Goal: Find specific page/section: Find specific page/section

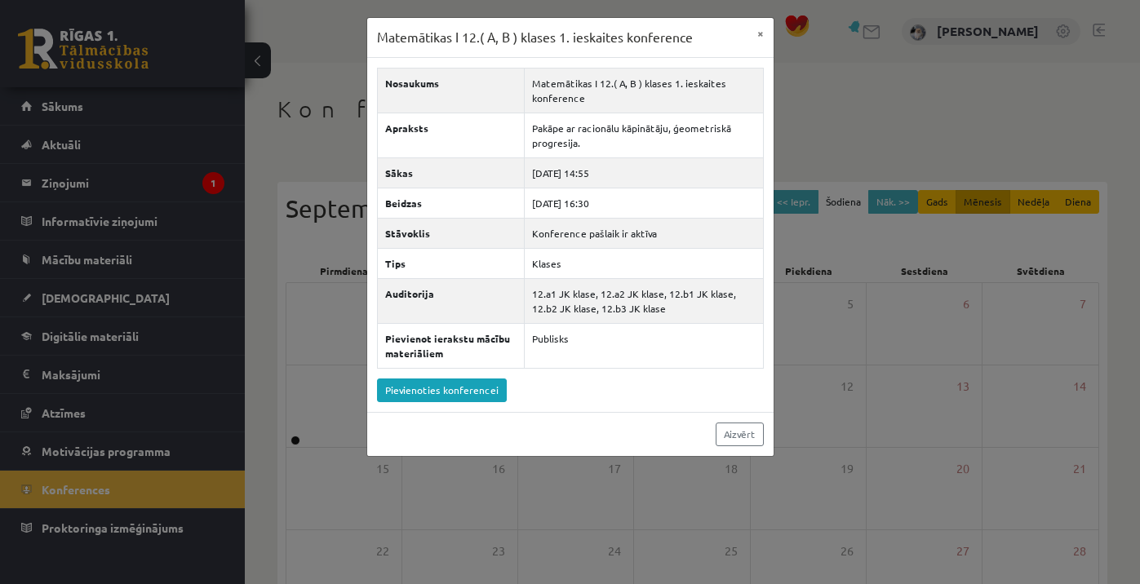
scroll to position [100, 0]
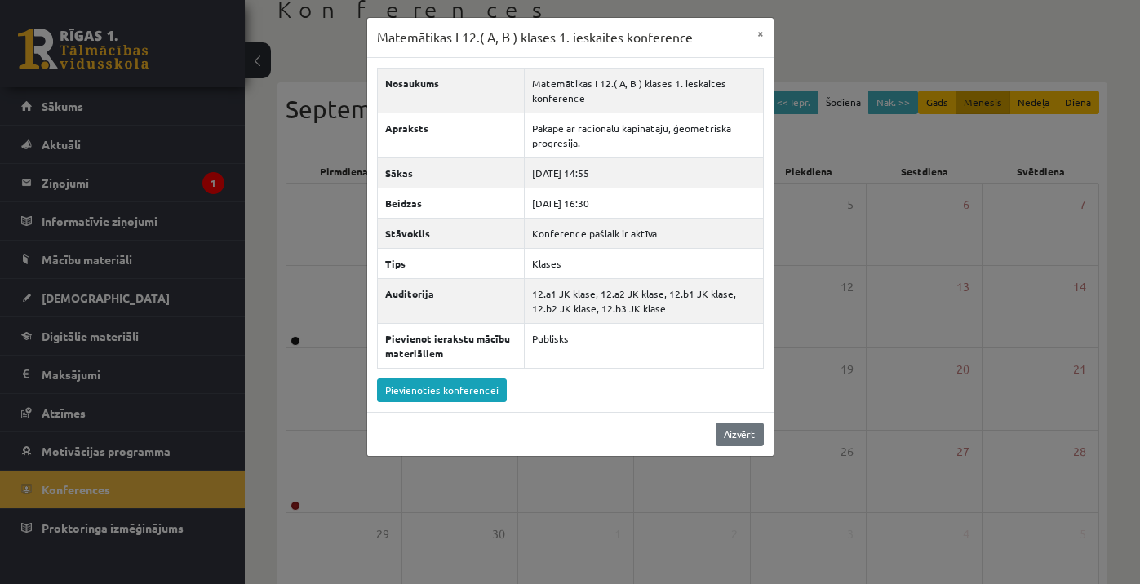
click at [732, 434] on link "Aizvērt" at bounding box center [740, 435] width 48 height 24
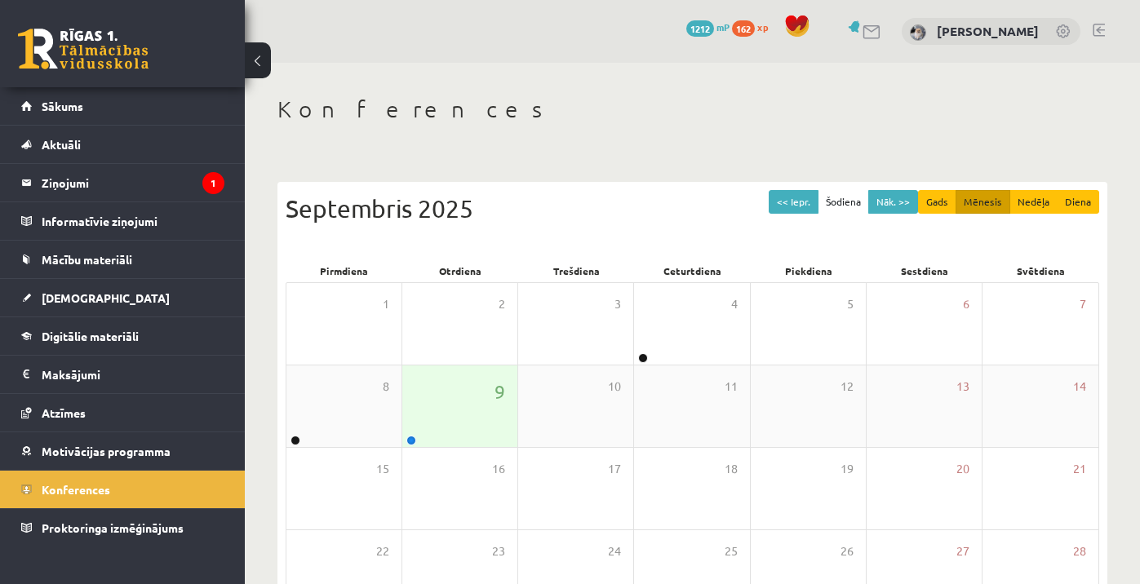
scroll to position [100, 0]
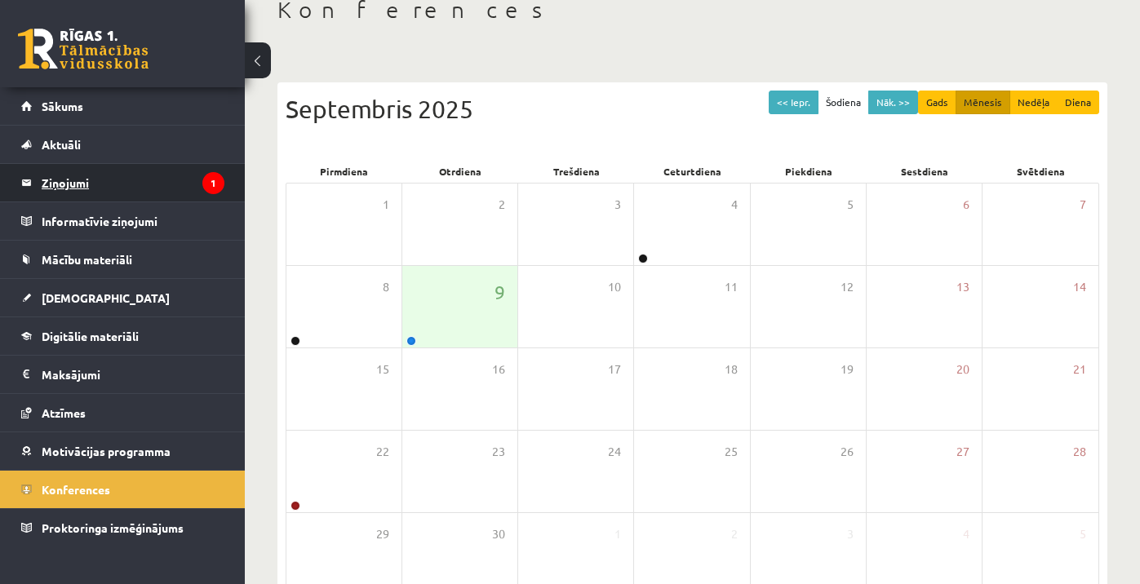
click at [188, 187] on legend "Ziņojumi 1" at bounding box center [133, 183] width 183 height 38
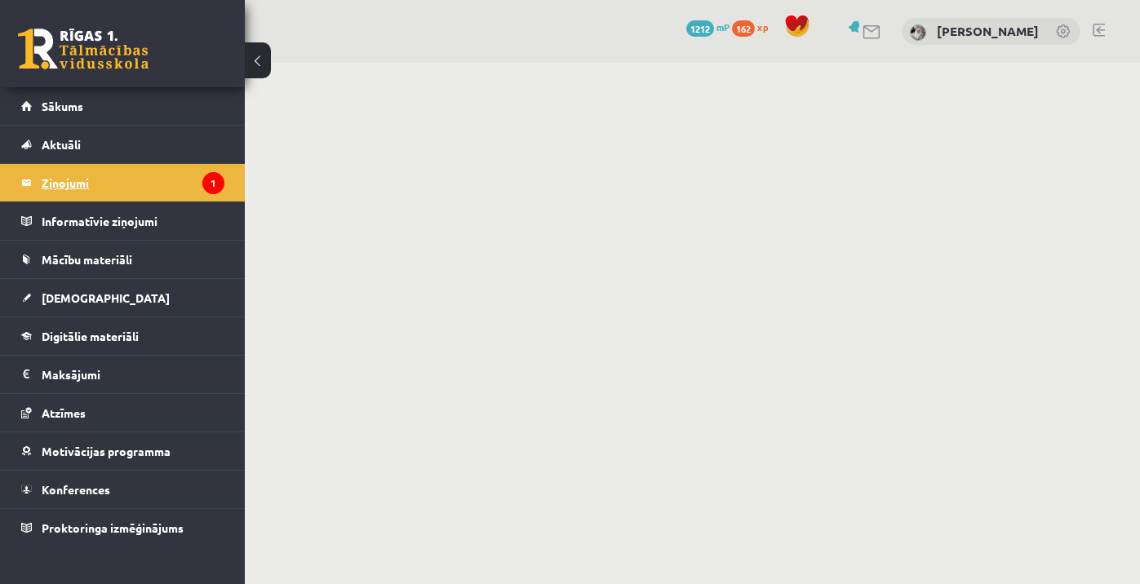
click at [187, 171] on legend "Ziņojumi 1" at bounding box center [133, 183] width 183 height 38
click at [135, 110] on link "Sākums" at bounding box center [122, 106] width 203 height 38
